Goal: Task Accomplishment & Management: Complete application form

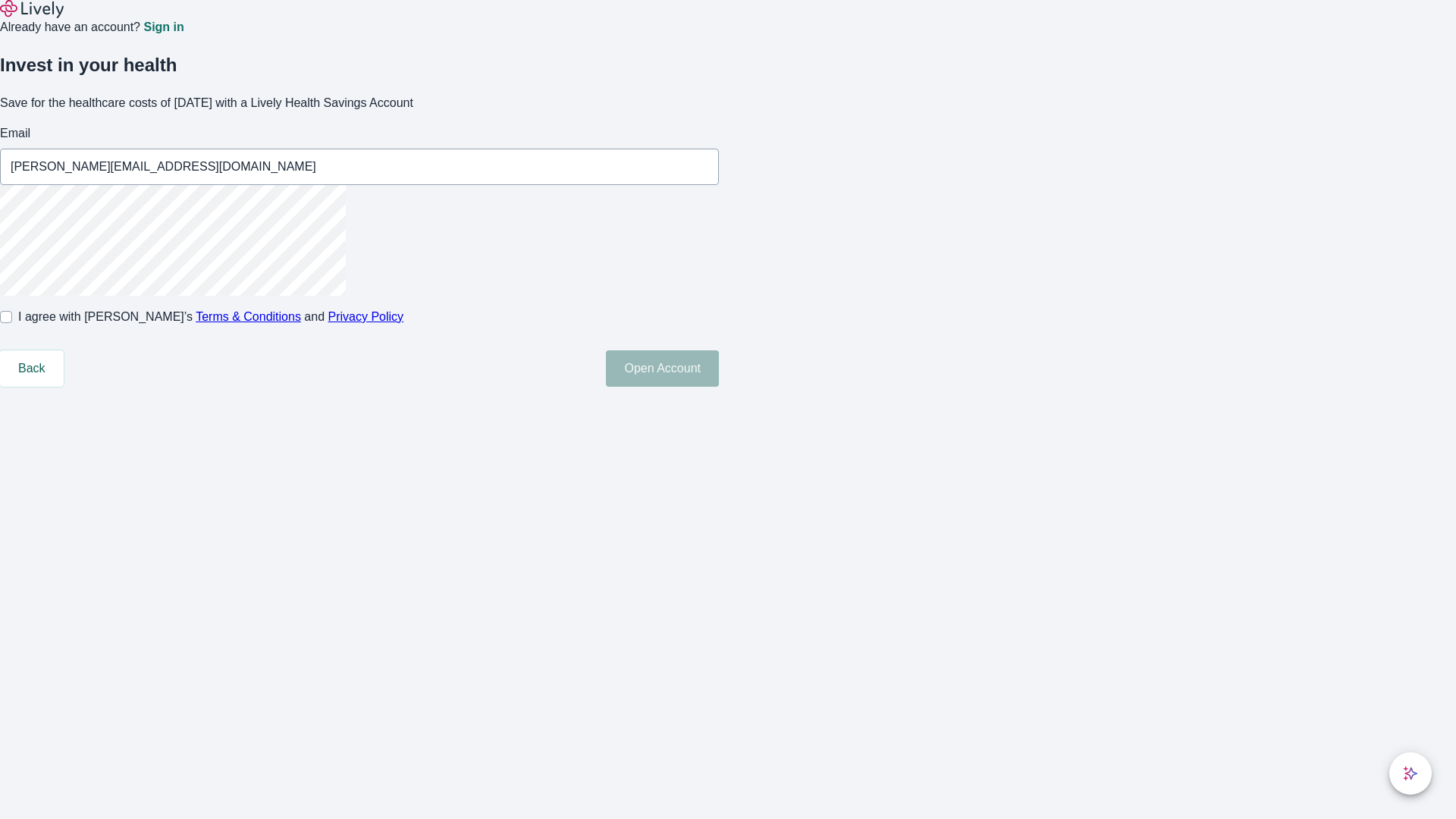
click at [12, 323] on input "I agree with Lively’s Terms & Conditions and Privacy Policy" at bounding box center [5, 317] width 12 height 12
checkbox input "true"
click at [718, 386] on button "Open Account" at bounding box center [662, 368] width 113 height 36
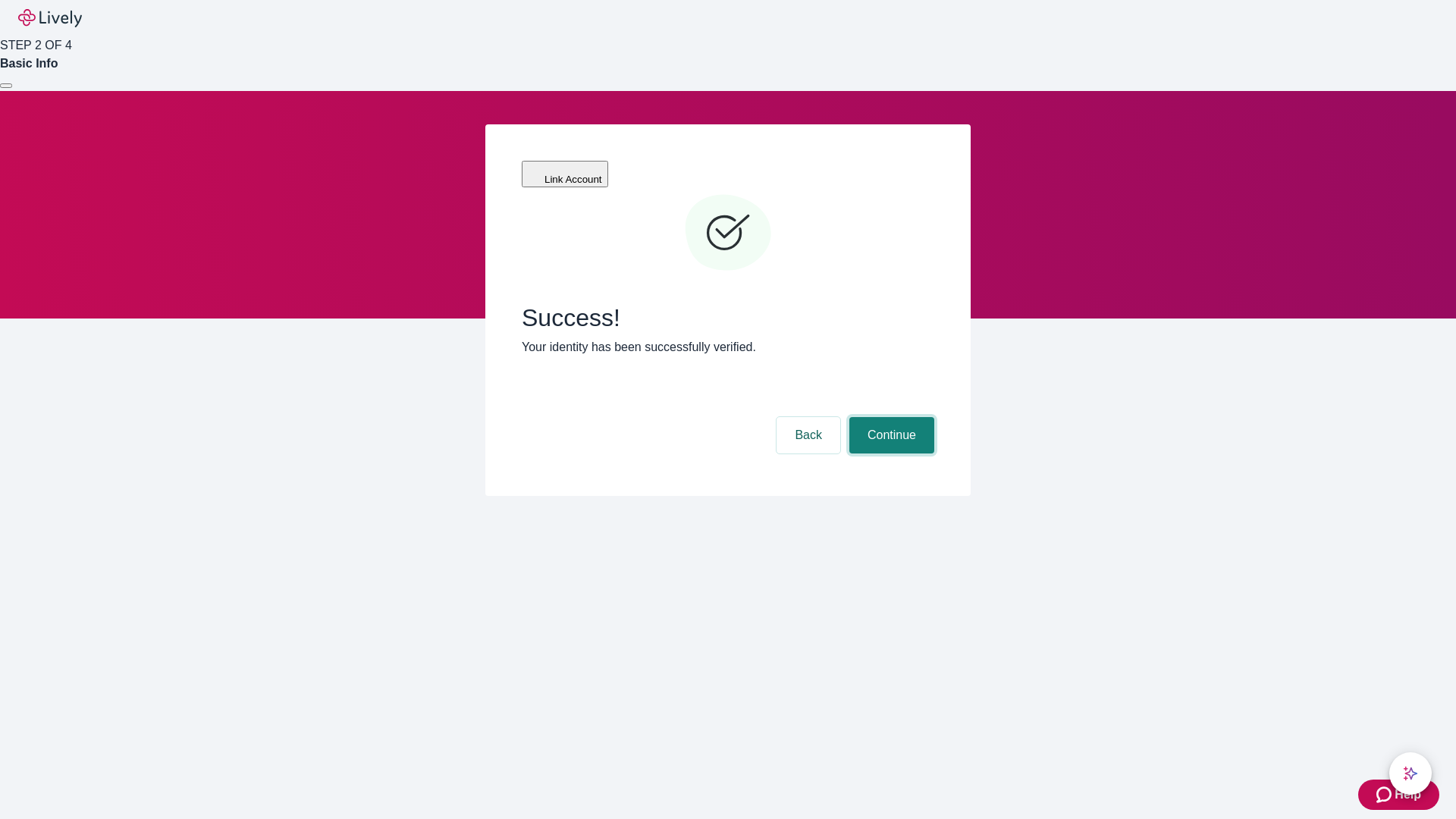
click at [890, 417] on button "Continue" at bounding box center [891, 435] width 85 height 36
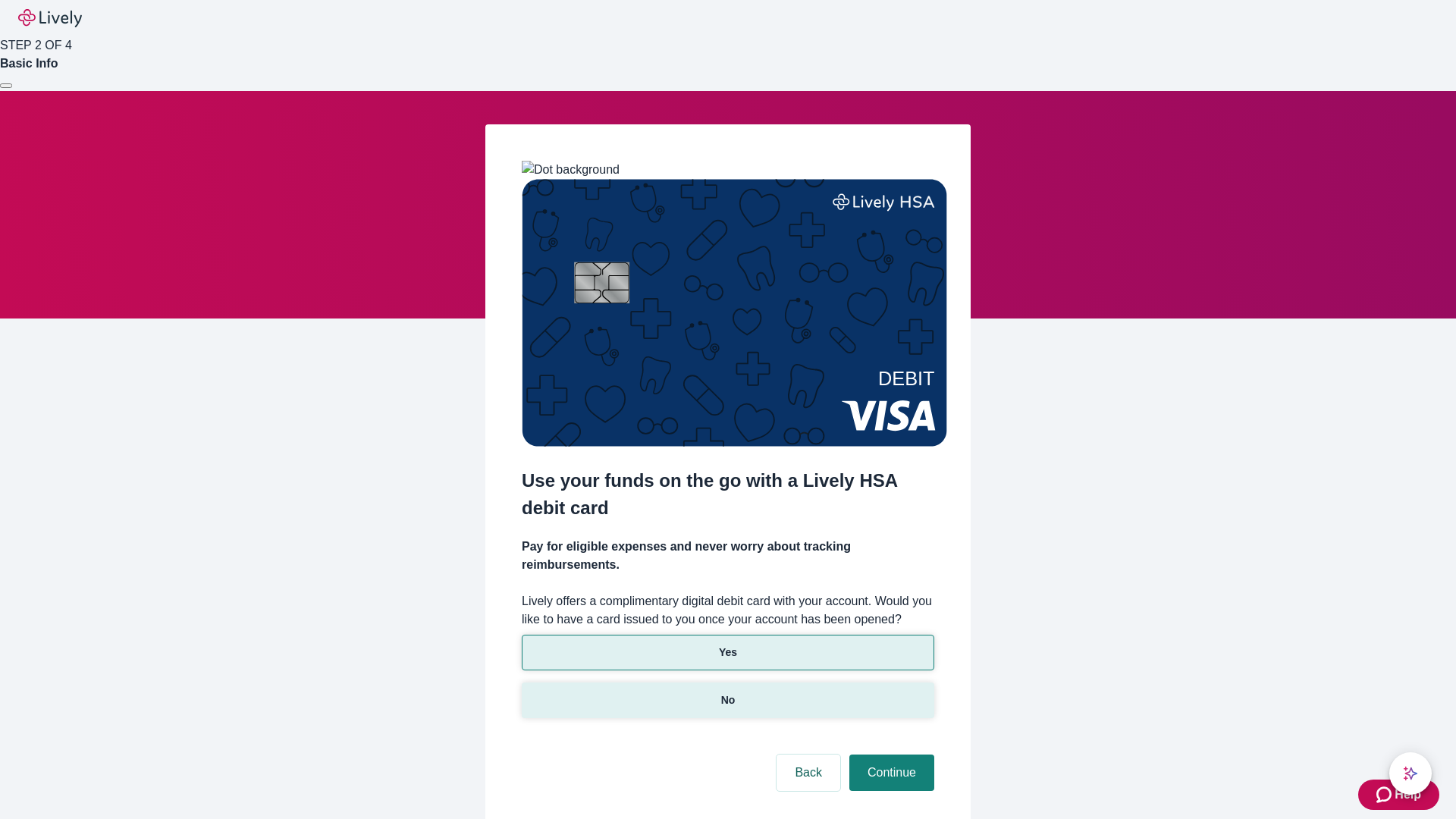
click at [728, 692] on p "No" at bounding box center [728, 700] width 14 height 16
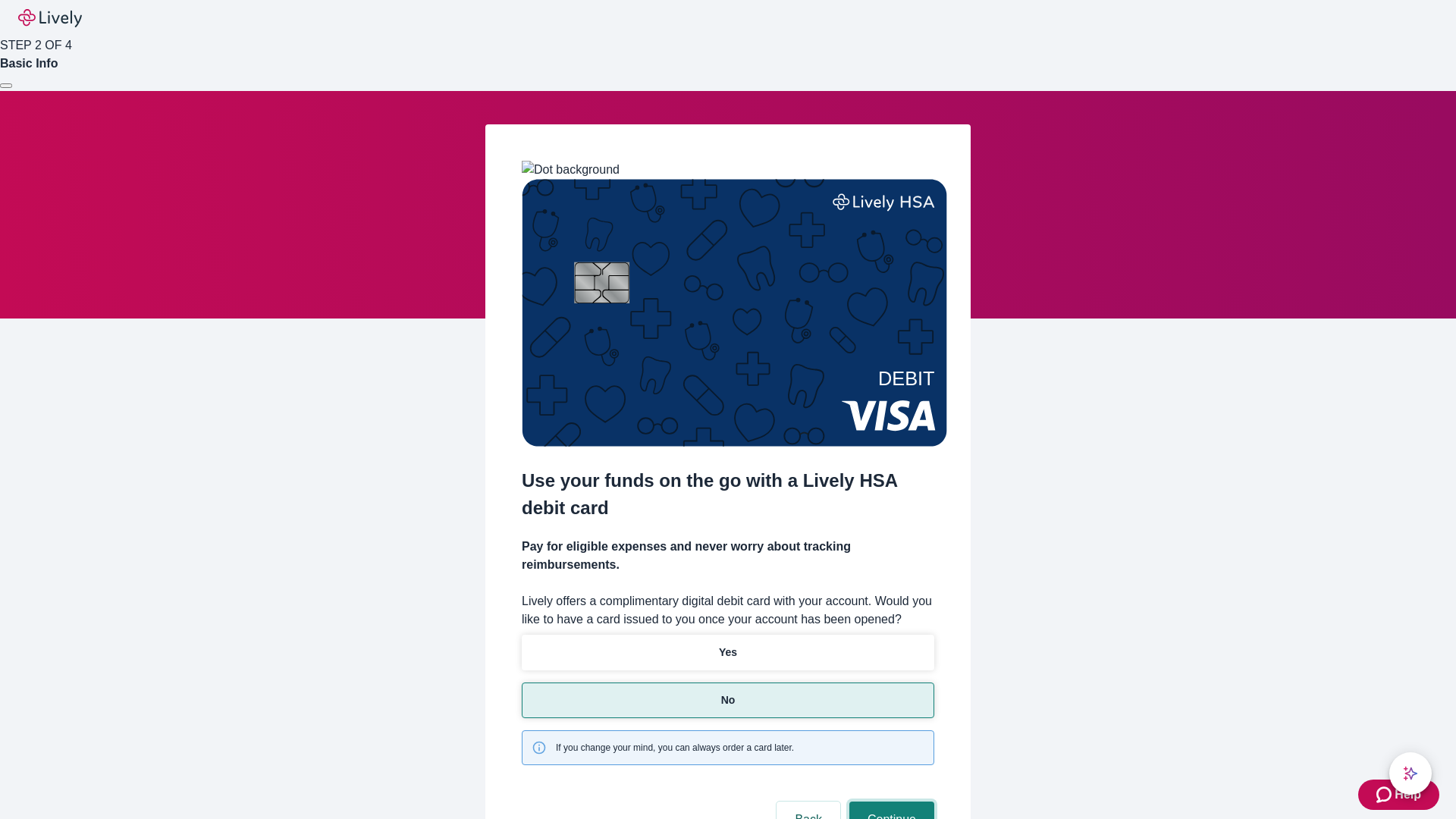
click at [890, 802] on button "Continue" at bounding box center [891, 820] width 85 height 36
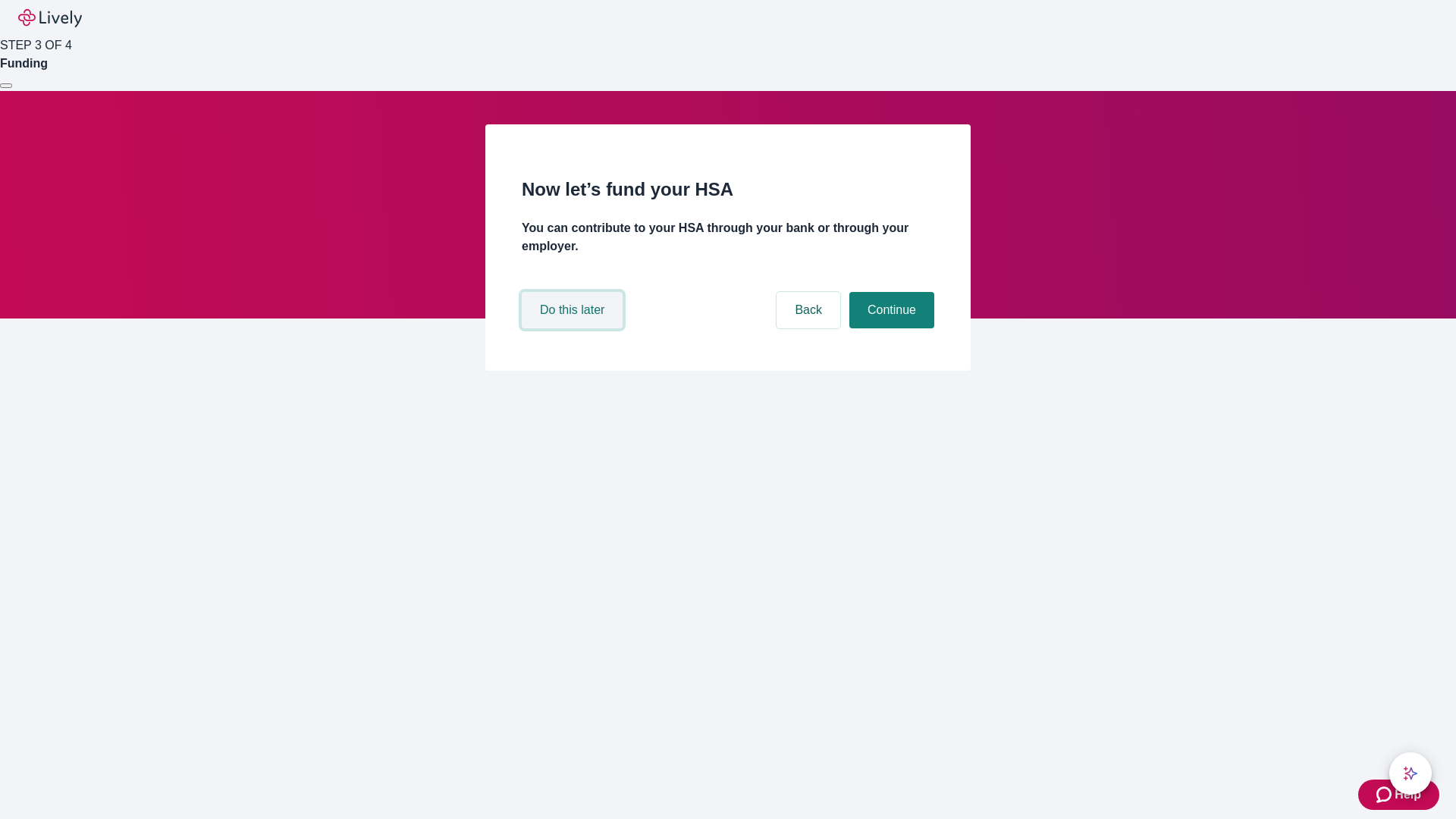
click at [574, 329] on button "Do this later" at bounding box center [571, 310] width 100 height 36
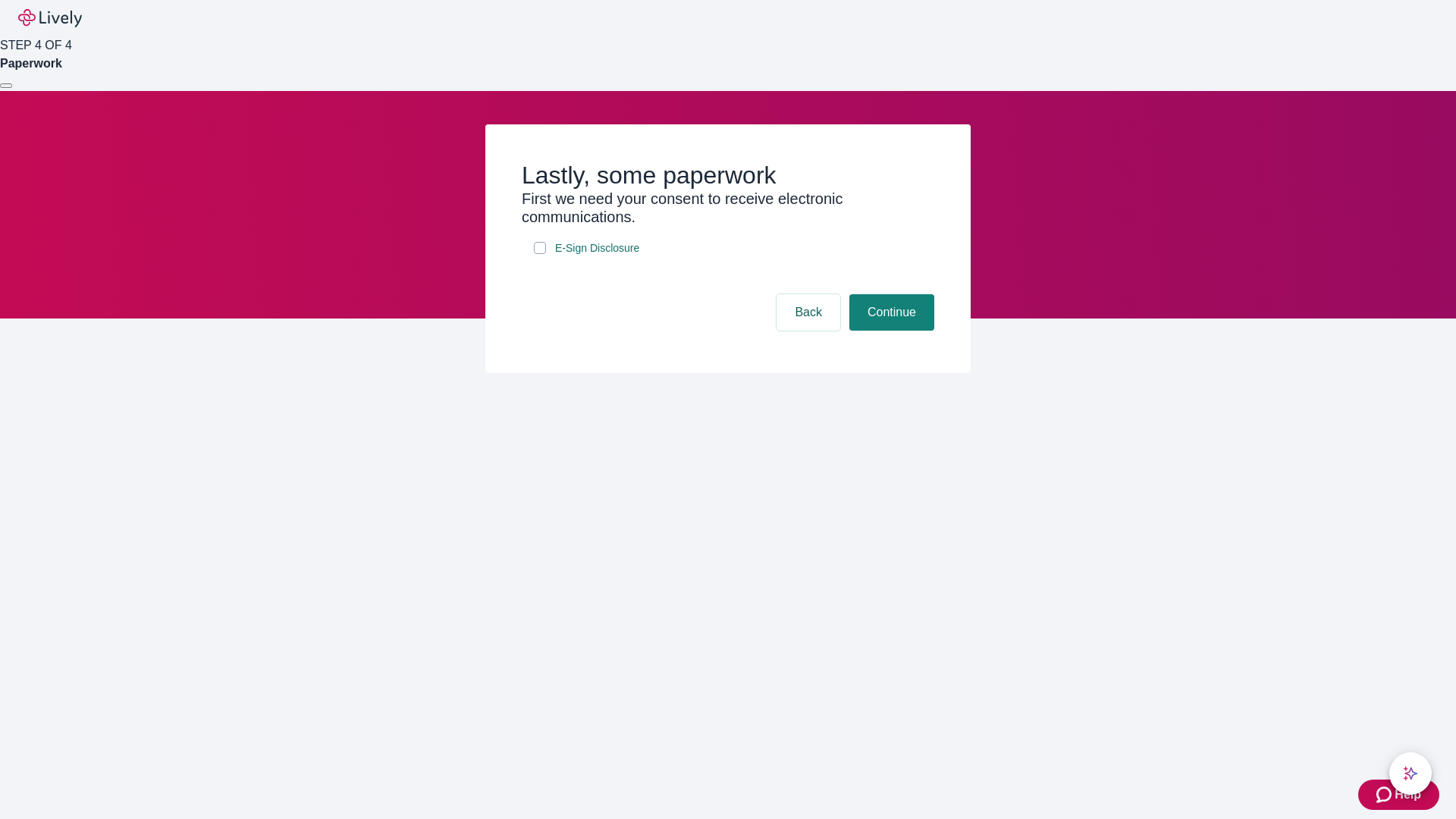
click at [540, 254] on input "E-Sign Disclosure" at bounding box center [539, 247] width 12 height 12
checkbox input "true"
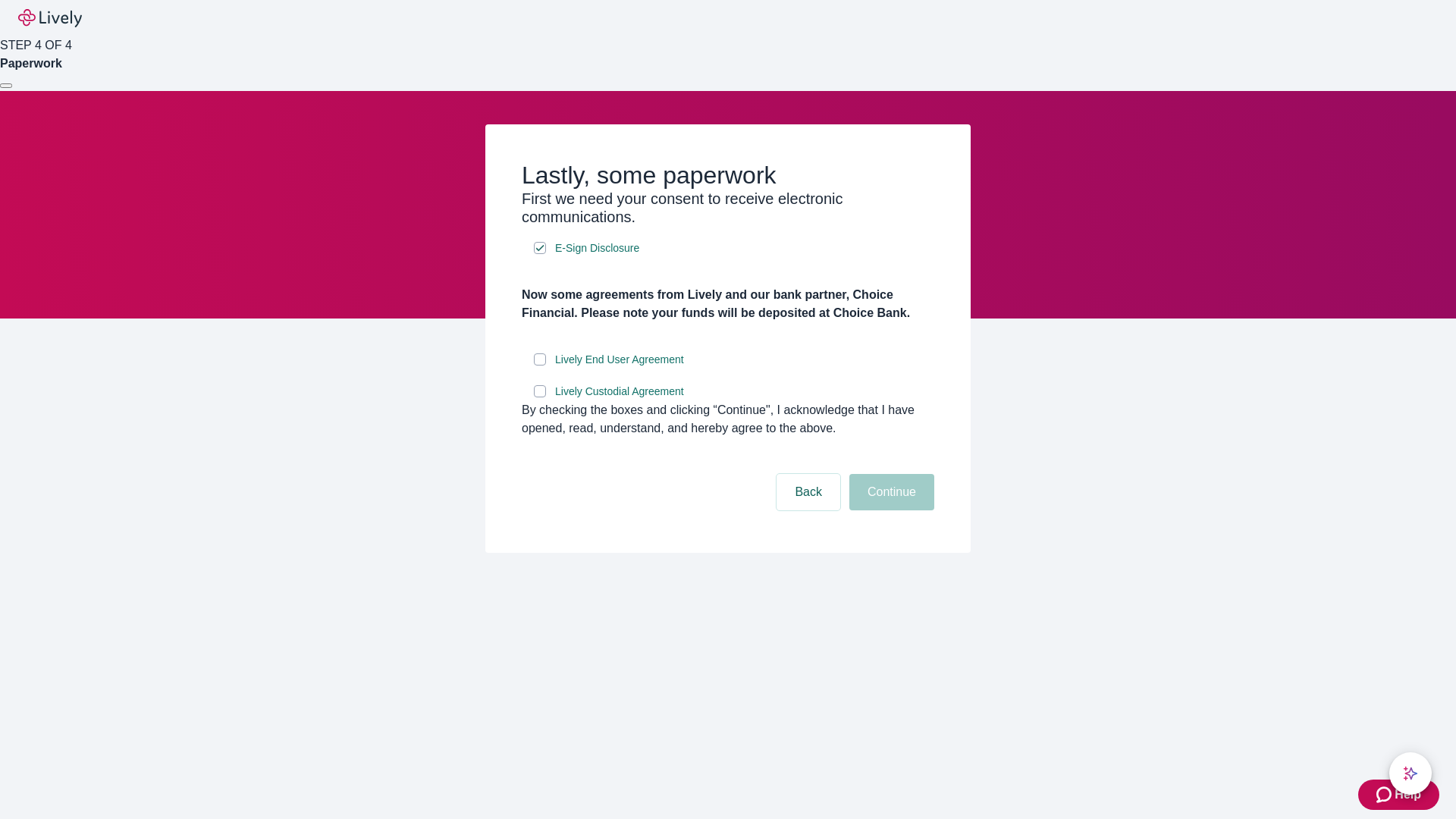
click at [540, 366] on input "Lively End User Agreement" at bounding box center [539, 358] width 12 height 12
checkbox input "true"
click at [540, 397] on input "Lively Custodial Agreement" at bounding box center [539, 391] width 12 height 12
checkbox input "true"
click at [890, 510] on button "Continue" at bounding box center [891, 492] width 85 height 36
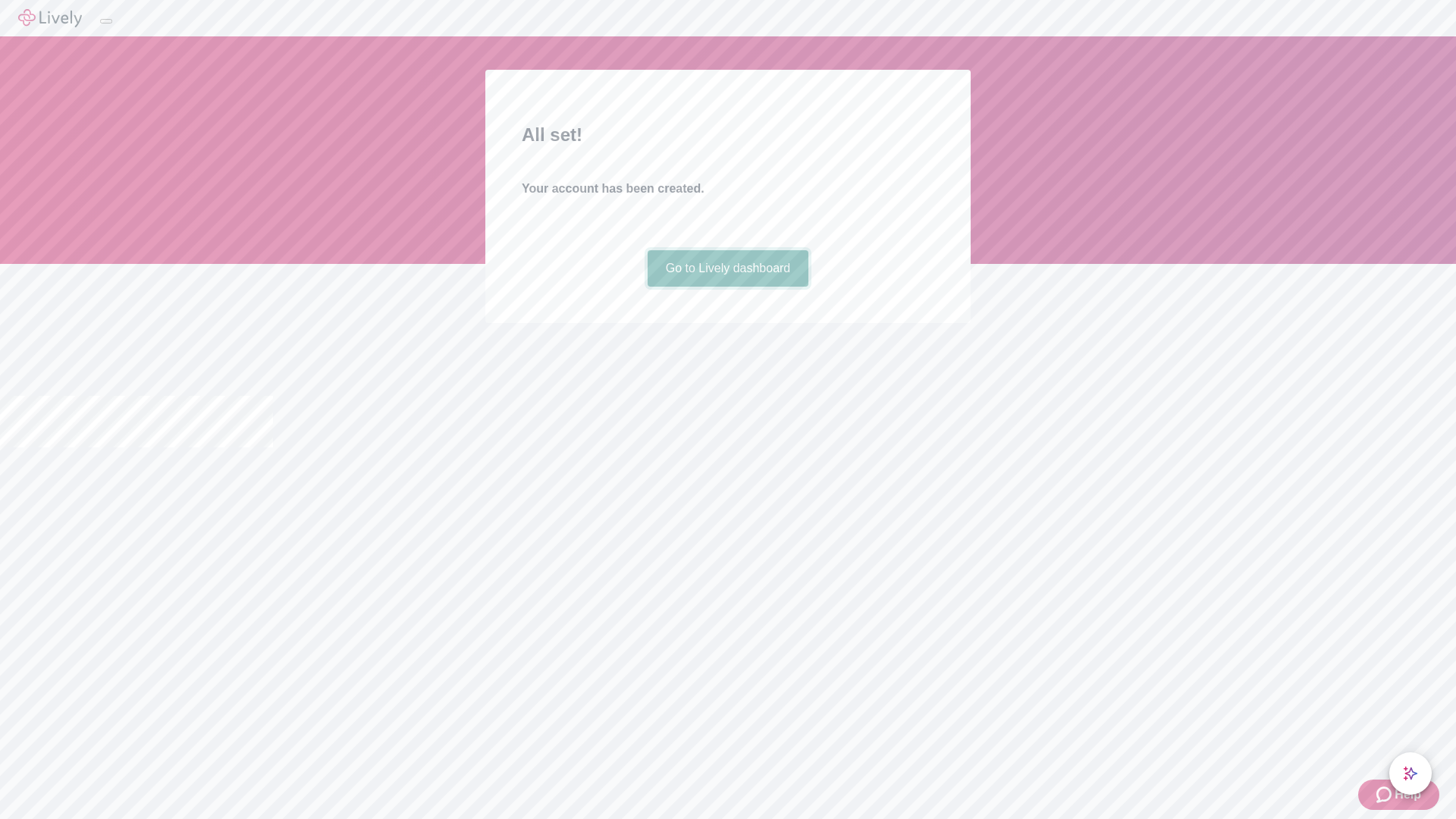
click at [728, 287] on link "Go to Lively dashboard" at bounding box center [728, 269] width 161 height 36
